Goal: Check status: Check status

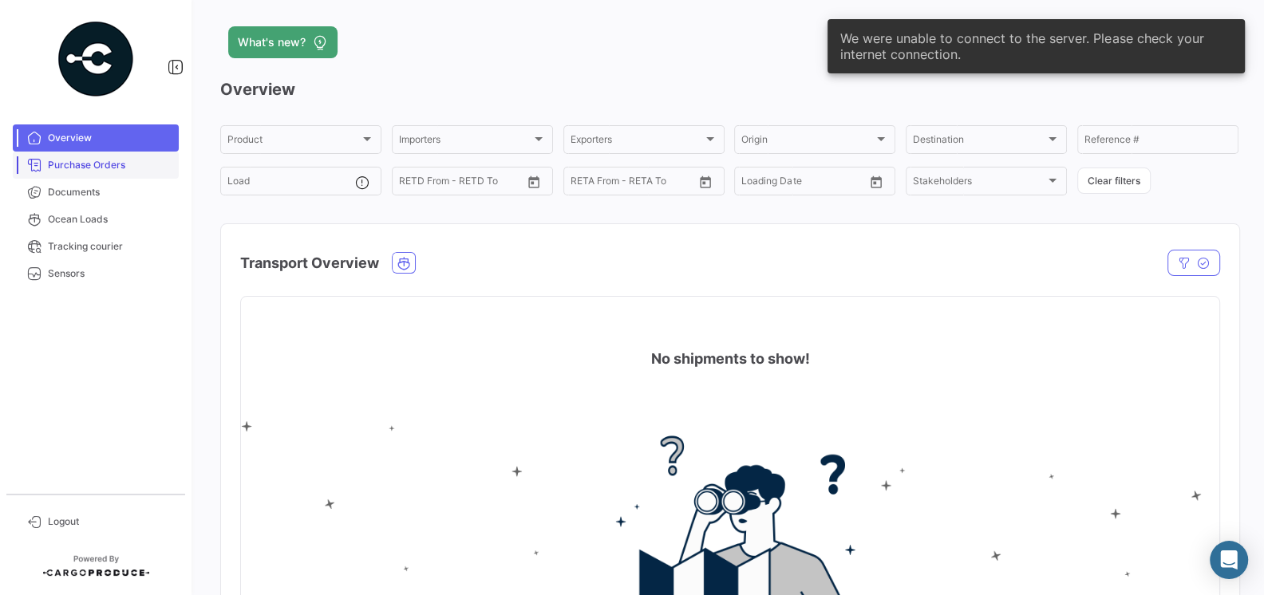
click at [77, 168] on span "Purchase Orders" at bounding box center [110, 165] width 124 height 14
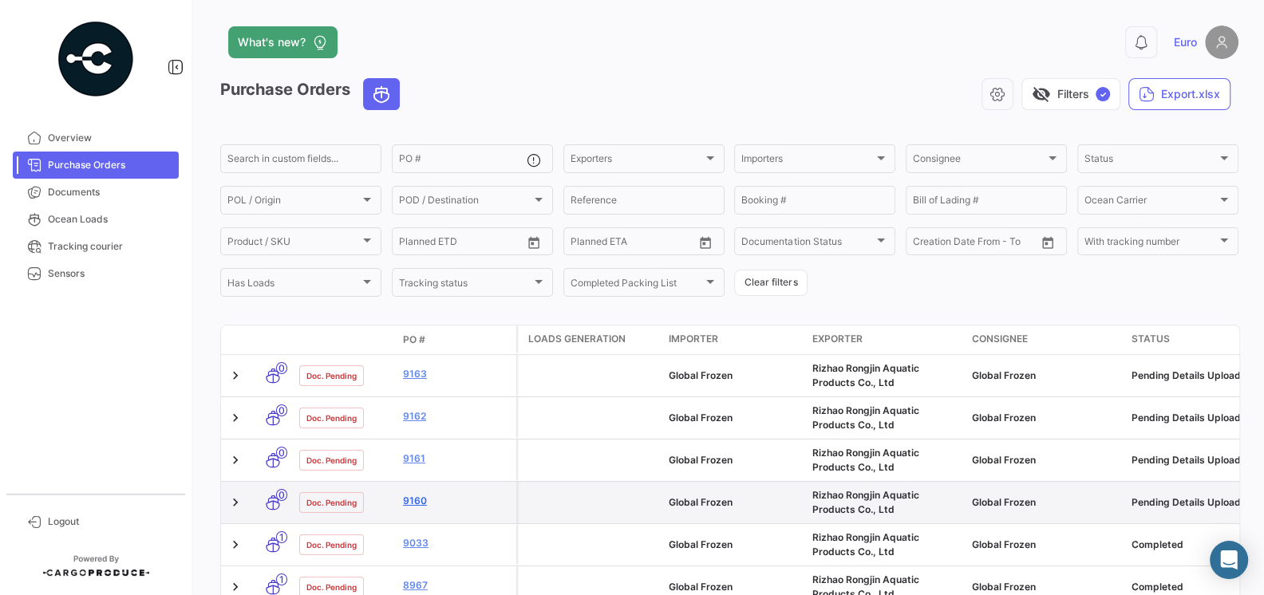
click at [416, 499] on link "9160" at bounding box center [456, 501] width 107 height 14
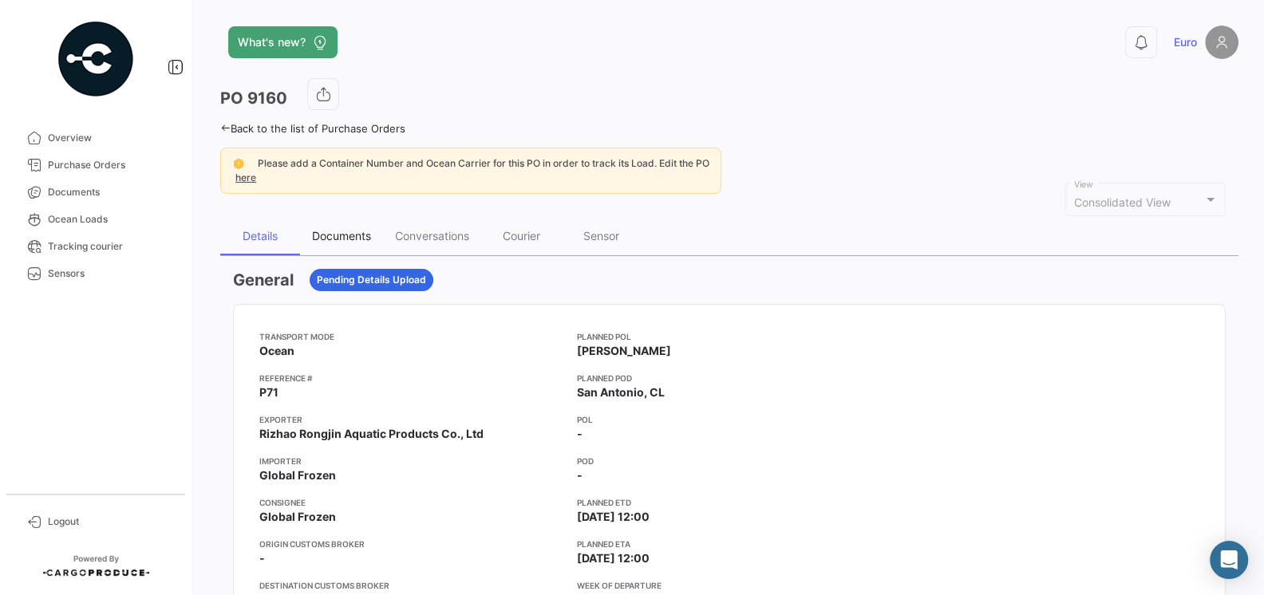
click at [343, 232] on div "Documents" at bounding box center [341, 236] width 59 height 14
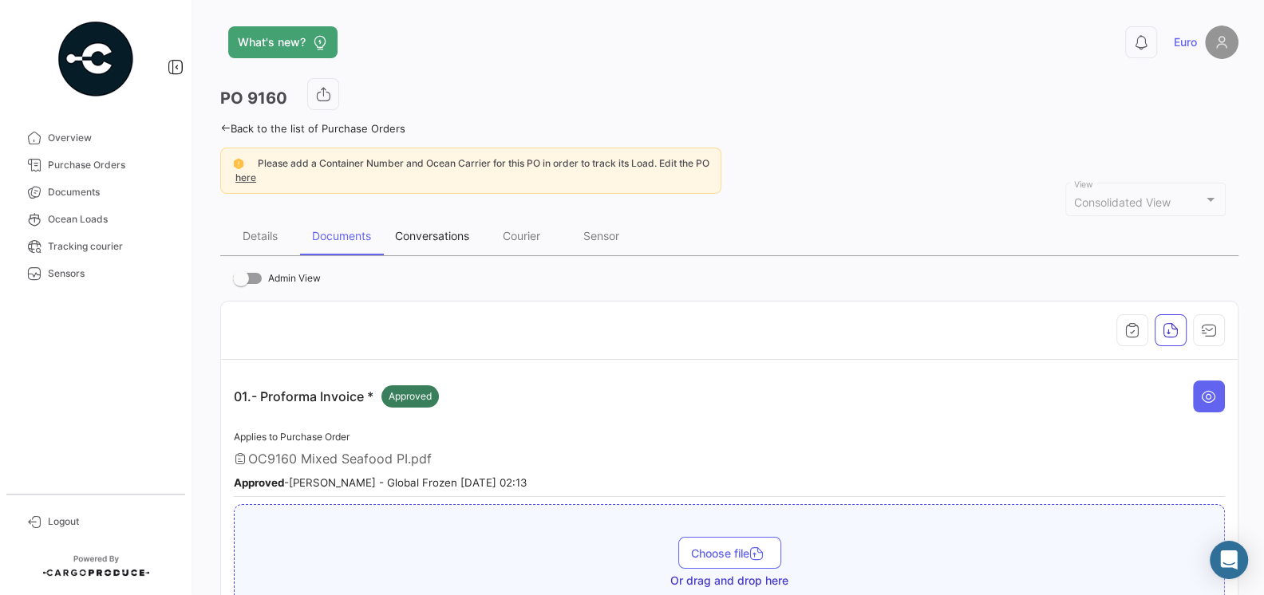
click at [427, 238] on div "Conversations" at bounding box center [432, 236] width 74 height 14
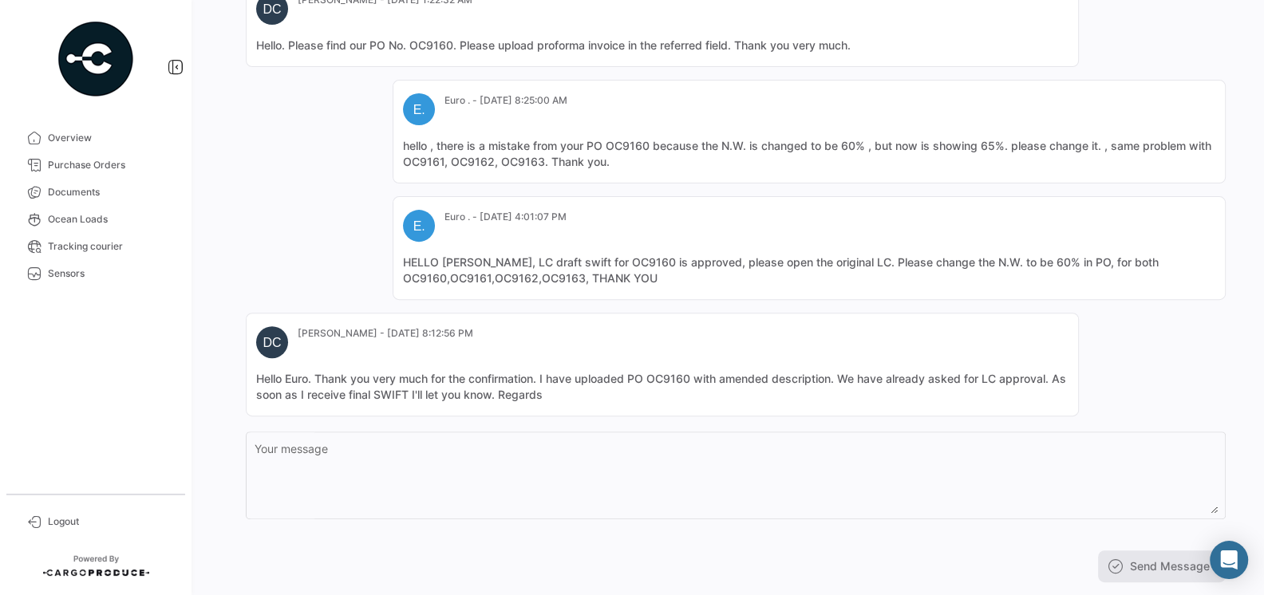
scroll to position [429, 0]
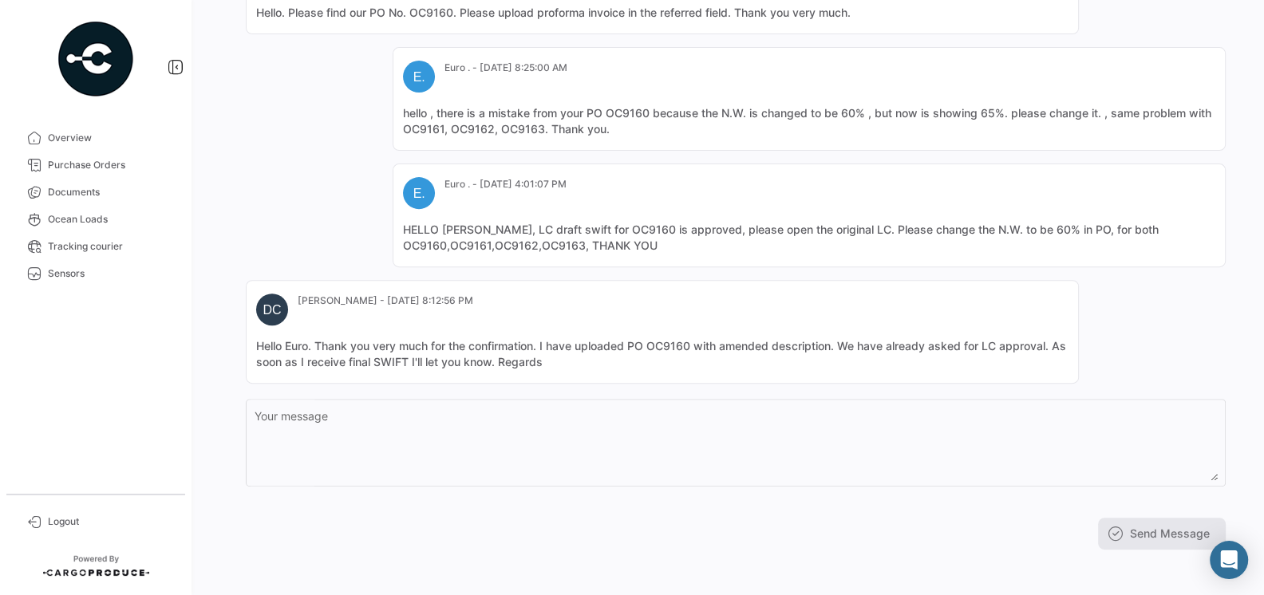
click at [623, 358] on mat-card-content "Hello Euro. Thank you very much for the confirmation. I have uploaded PO OC9160…" at bounding box center [662, 354] width 812 height 32
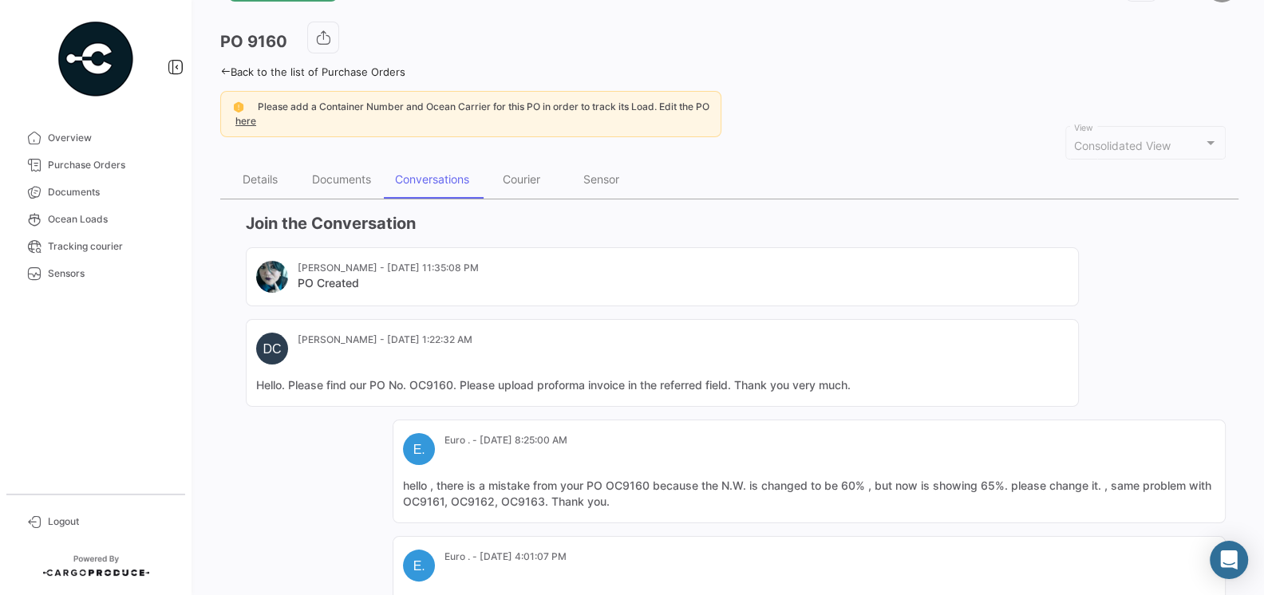
scroll to position [0, 0]
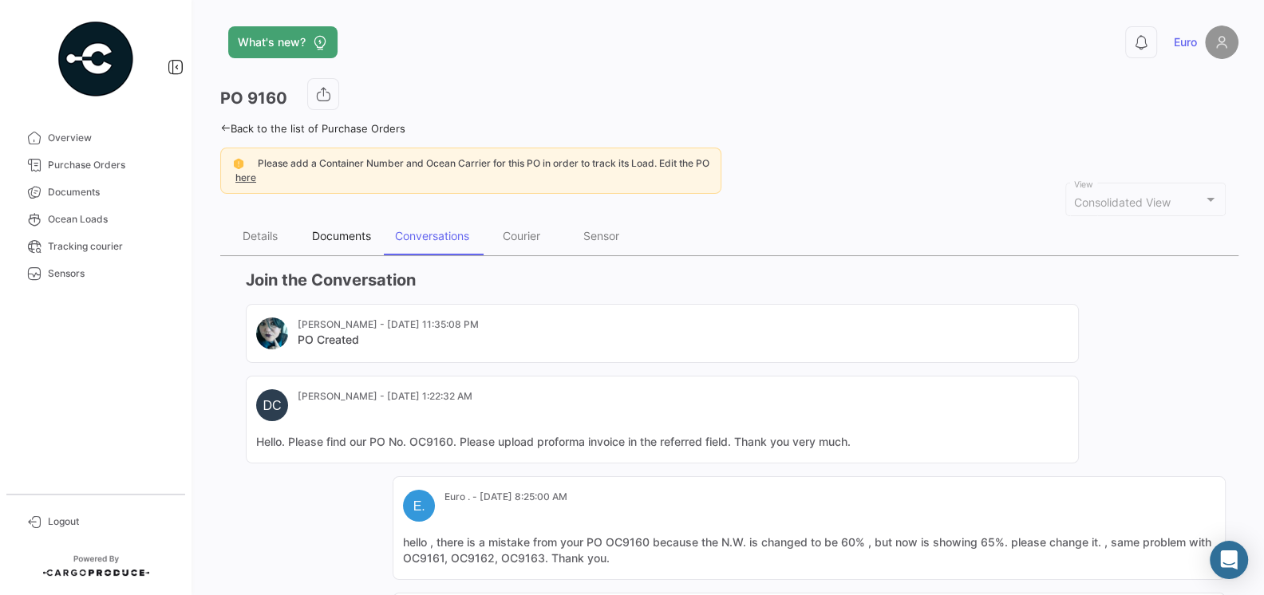
click at [337, 219] on div "Documents" at bounding box center [341, 236] width 83 height 38
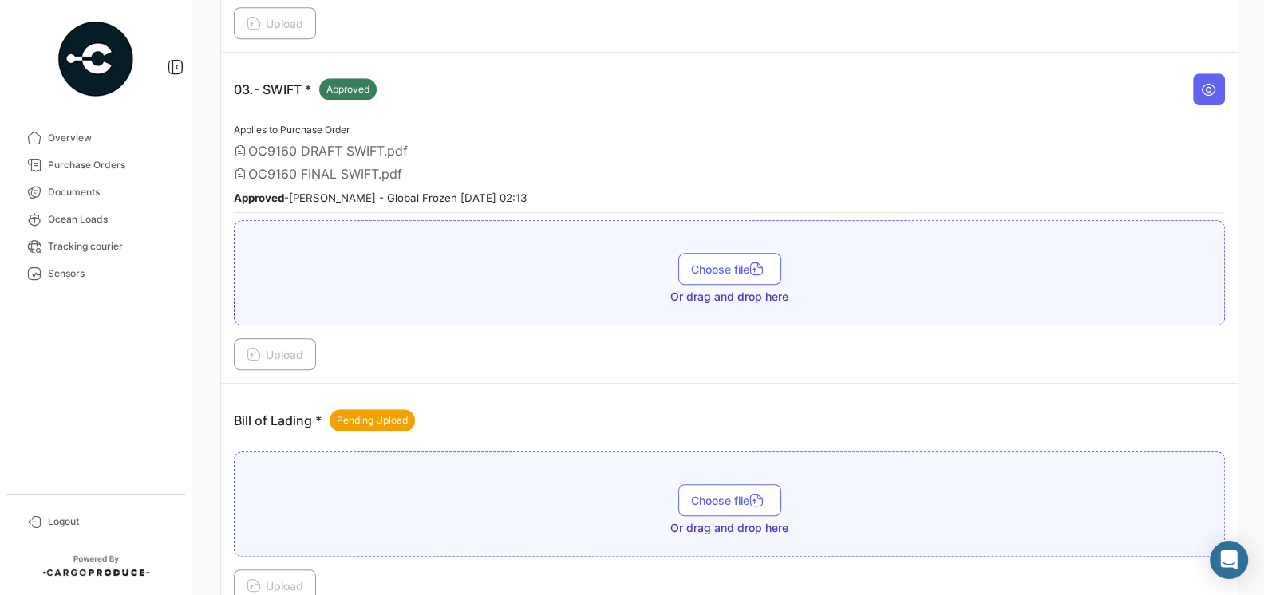
scroll to position [854, 0]
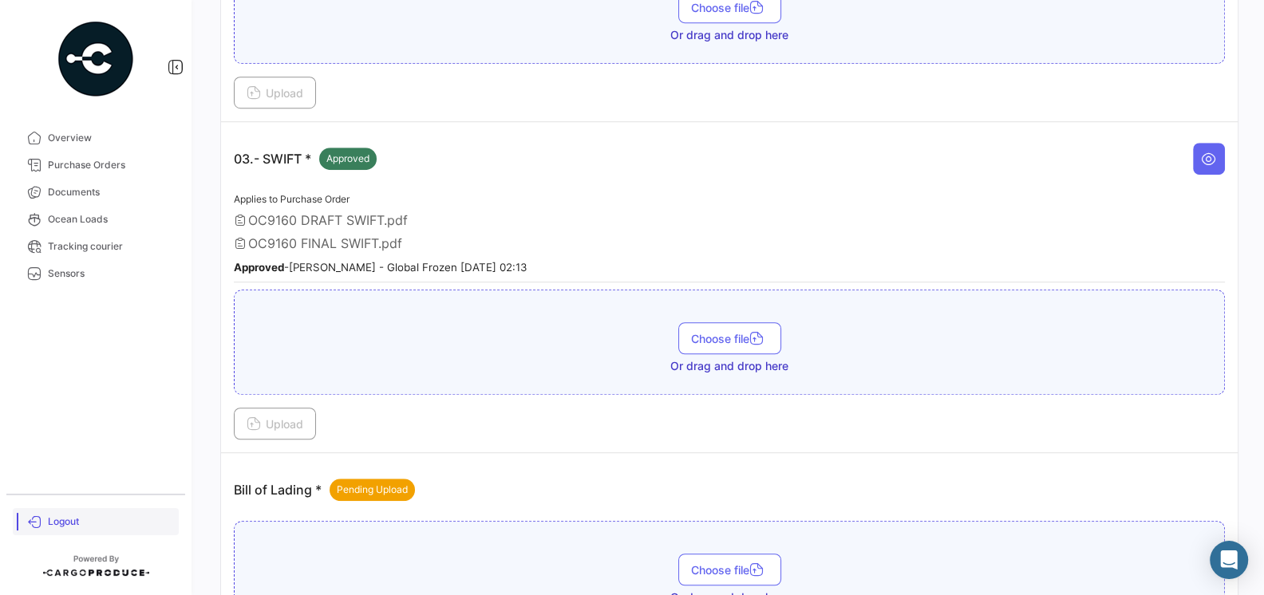
click at [59, 532] on link "Logout" at bounding box center [96, 521] width 166 height 27
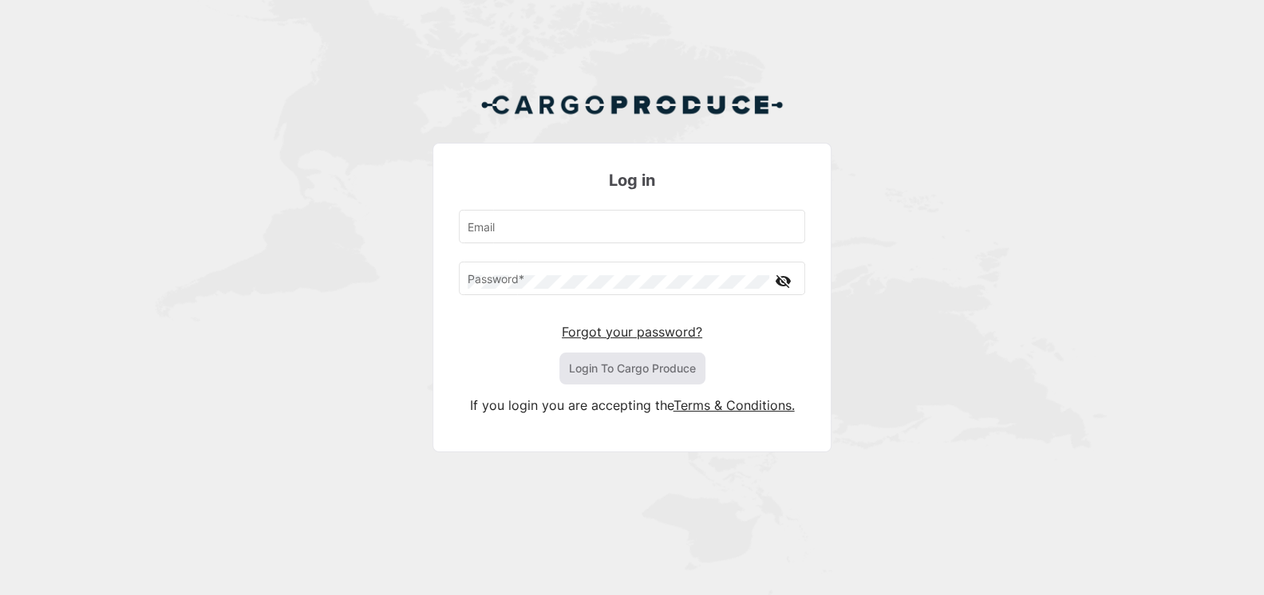
type input "[EMAIL_ADDRESS][DOMAIN_NAME]"
